Goal: Check status: Check status

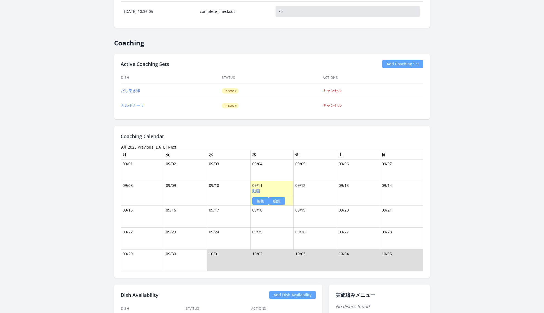
scroll to position [333, 0]
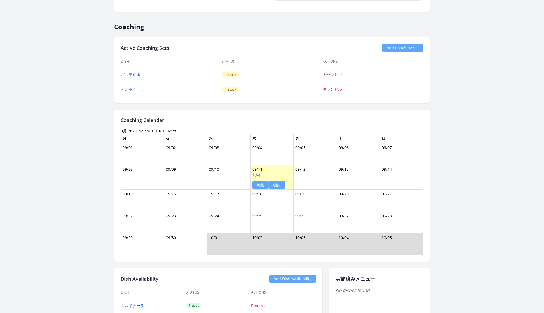
click at [145, 125] on div "Coaching Calendar 9月 [DATE] Previous [DATE] Next 月 火 [PERSON_NAME] 金 土 [DATE] 0…" at bounding box center [272, 186] width 316 height 153
click at [144, 129] on link "Previous" at bounding box center [146, 130] width 16 height 5
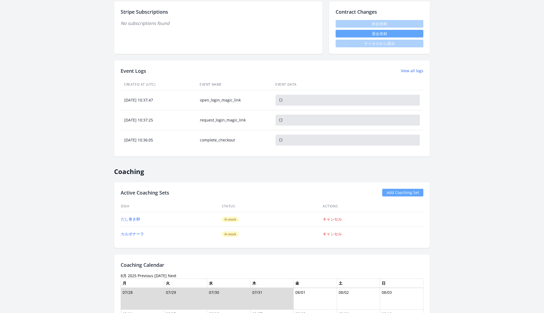
scroll to position [313, 0]
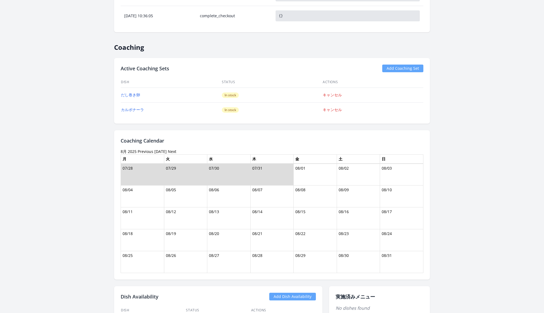
click at [145, 149] on link "Previous" at bounding box center [146, 151] width 16 height 5
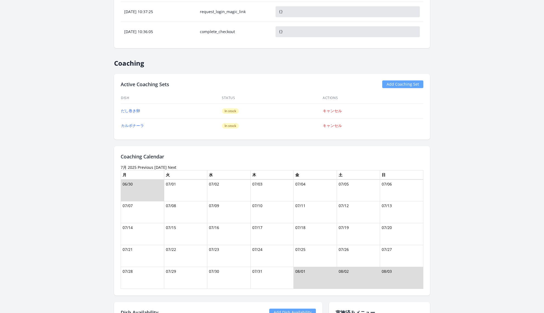
scroll to position [324, 0]
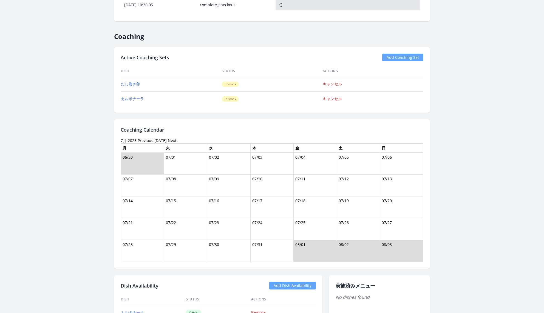
click at [144, 139] on link "Previous" at bounding box center [146, 140] width 16 height 5
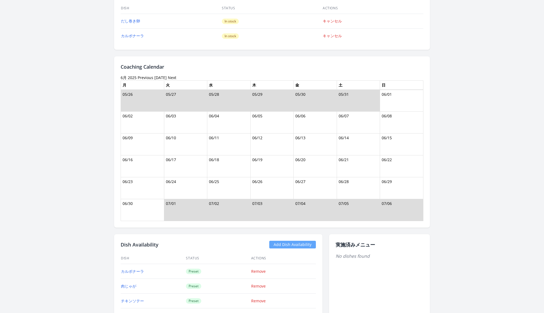
scroll to position [390, 0]
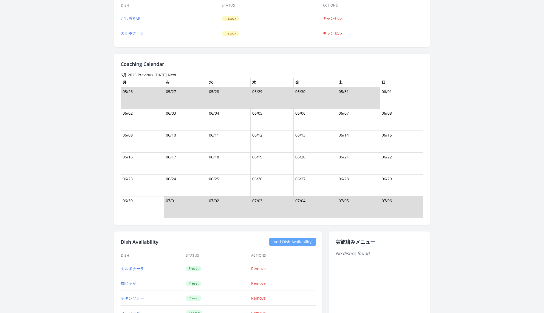
click at [140, 74] on link "Previous" at bounding box center [146, 74] width 16 height 5
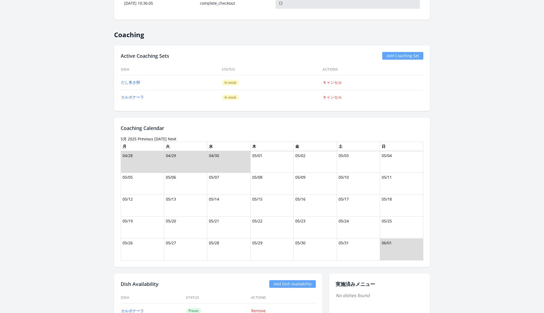
scroll to position [335, 0]
